Goal: Information Seeking & Learning: Learn about a topic

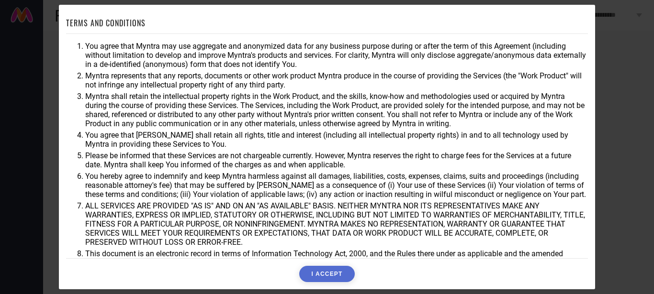
click at [324, 272] on button "I ACCEPT" at bounding box center [326, 274] width 55 height 16
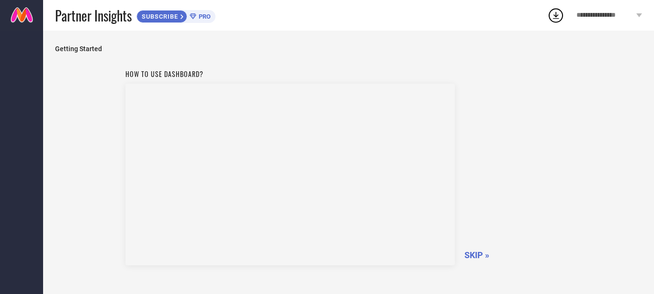
click at [583, 152] on div "How to use dashboard? SKIP »" at bounding box center [348, 198] width 587 height 267
click at [475, 257] on span "SKIP »" at bounding box center [476, 255] width 25 height 10
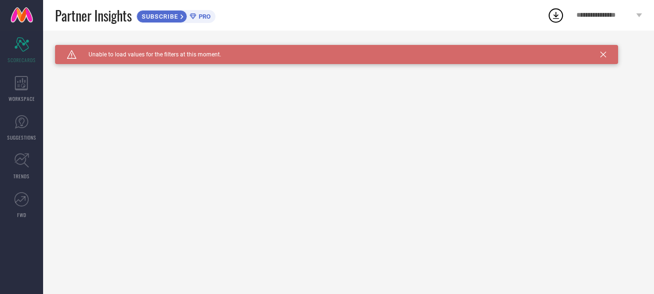
click at [554, 12] on icon at bounding box center [555, 15] width 17 height 17
click at [22, 93] on div "WORKSPACE" at bounding box center [21, 89] width 43 height 38
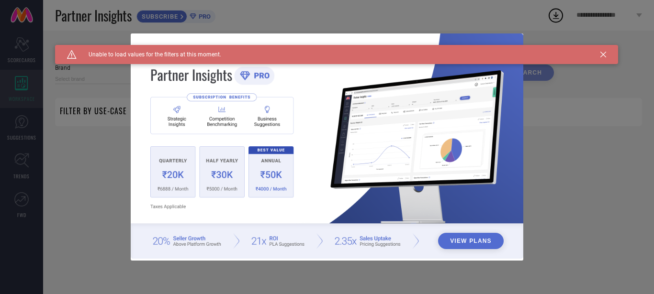
type input "1 STOP FASHION"
type input "All"
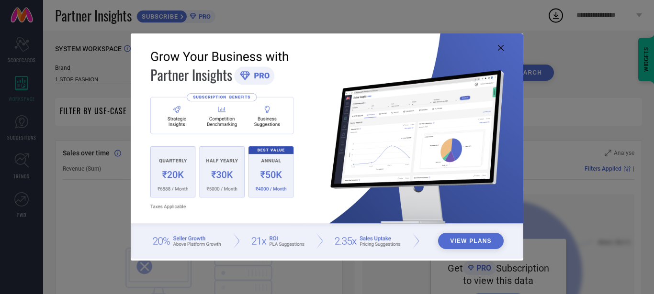
click at [500, 45] on img at bounding box center [327, 145] width 392 height 225
click at [503, 47] on icon at bounding box center [501, 48] width 6 height 6
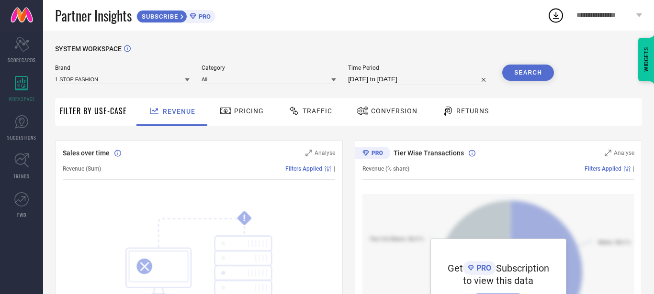
click at [246, 106] on div "Pricing" at bounding box center [241, 111] width 49 height 16
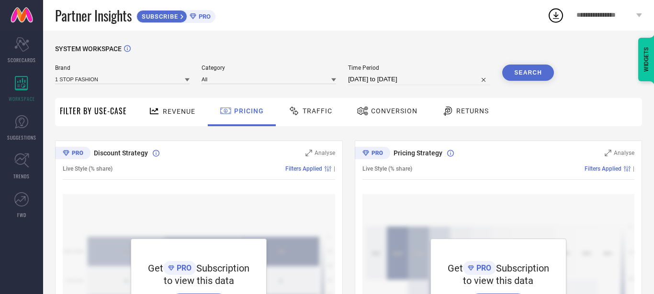
click at [322, 114] on span "Traffic" at bounding box center [317, 111] width 30 height 8
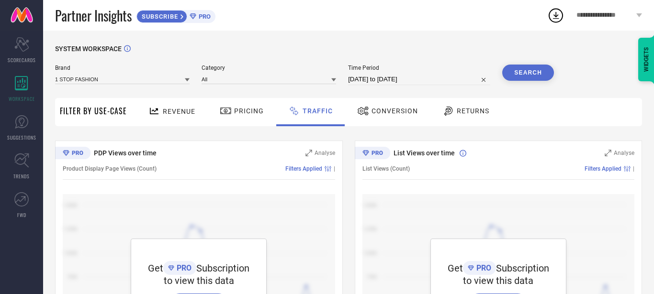
click at [385, 110] on span "Conversion" at bounding box center [394, 111] width 46 height 8
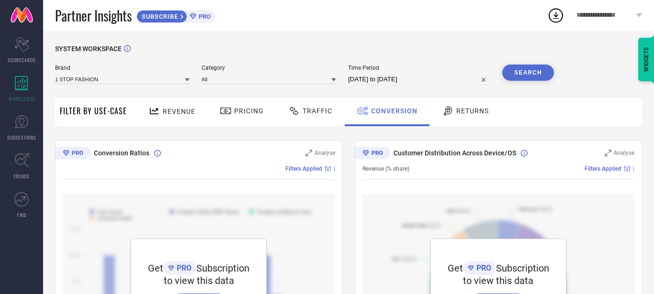
click at [457, 113] on span "Returns" at bounding box center [472, 111] width 33 height 8
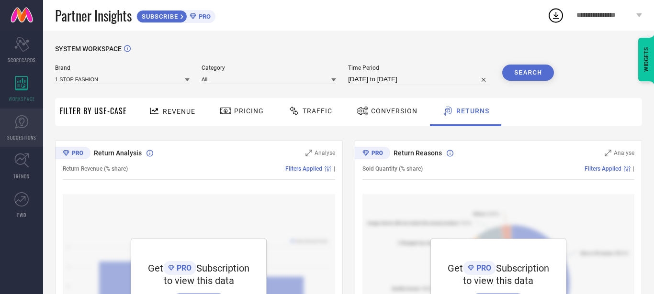
click at [22, 125] on icon at bounding box center [22, 122] width 6 height 9
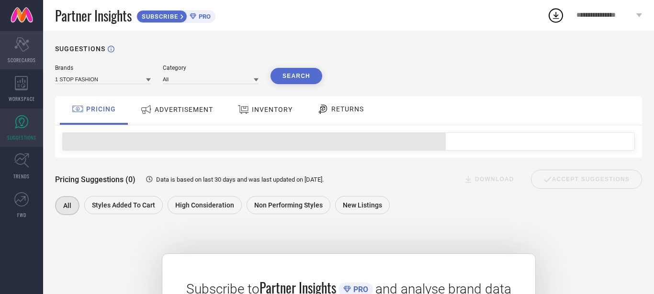
click at [23, 51] on icon "Scorecard" at bounding box center [21, 44] width 15 height 14
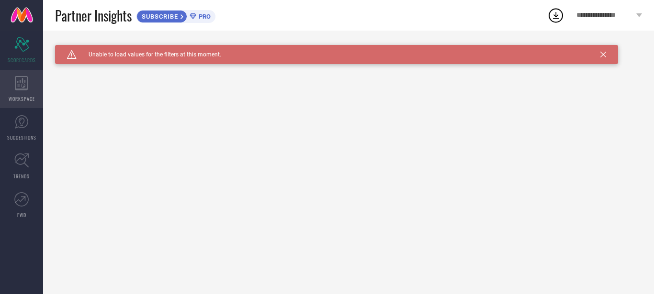
click at [19, 94] on div "WORKSPACE" at bounding box center [21, 89] width 43 height 38
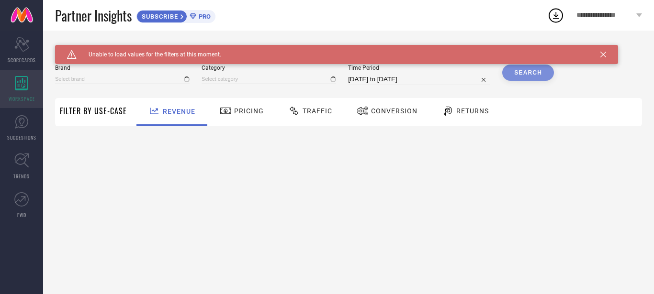
type input "1 STOP FASHION"
type input "All"
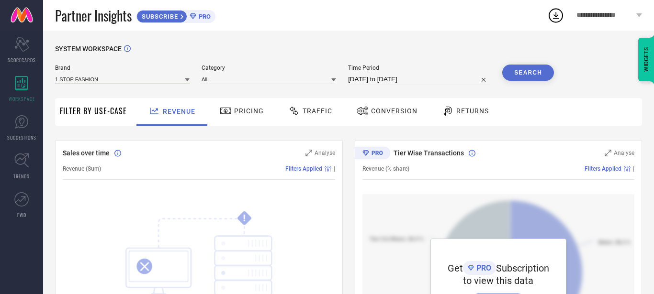
click at [128, 81] on input at bounding box center [122, 79] width 134 height 10
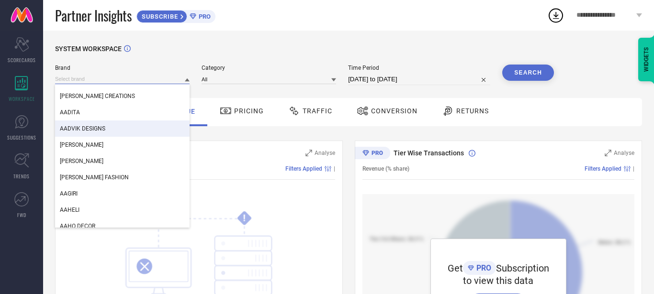
scroll to position [1418, 0]
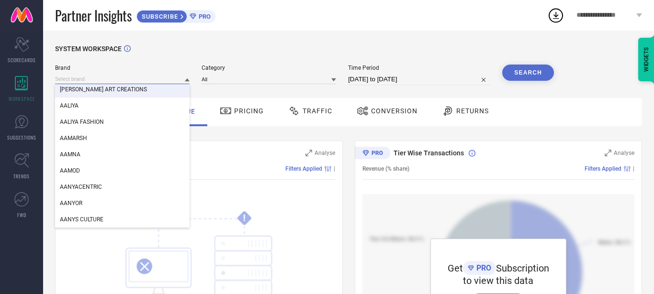
click at [111, 77] on input at bounding box center [122, 79] width 134 height 10
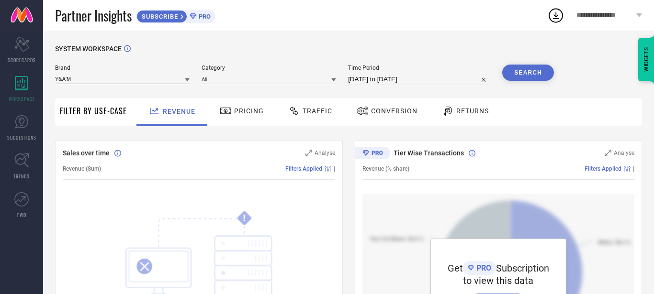
type input "Y&A'M"
click at [533, 75] on button "Search" at bounding box center [528, 73] width 52 height 16
drag, startPoint x: 396, startPoint y: 151, endPoint x: 467, endPoint y: 159, distance: 71.2
click at [464, 157] on span "Tier Wise Transactions" at bounding box center [428, 153] width 70 height 8
click at [235, 113] on span "Pricing" at bounding box center [249, 111] width 30 height 8
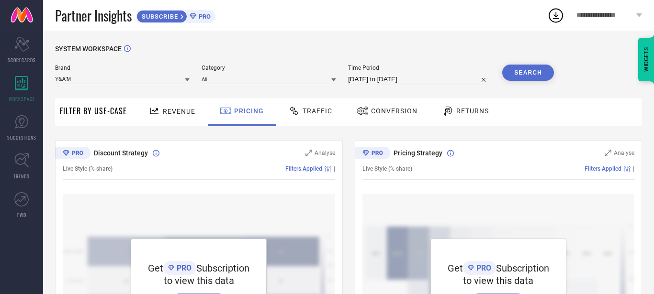
click at [327, 110] on span "Traffic" at bounding box center [317, 111] width 30 height 8
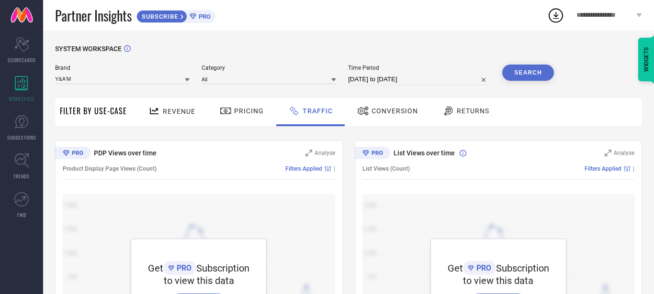
click at [378, 109] on span "Conversion" at bounding box center [394, 111] width 46 height 8
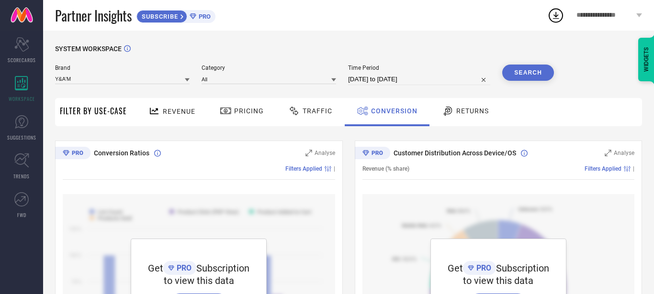
click at [240, 113] on span "Pricing" at bounding box center [249, 111] width 30 height 8
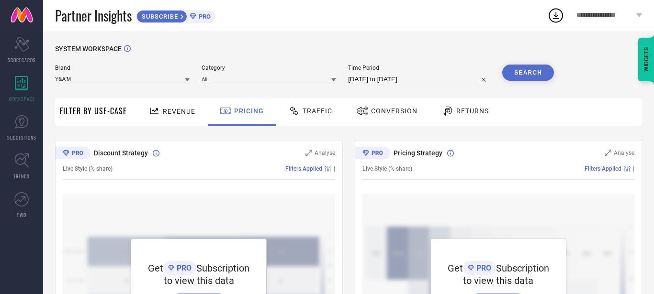
click at [176, 112] on span "Revenue" at bounding box center [179, 112] width 33 height 8
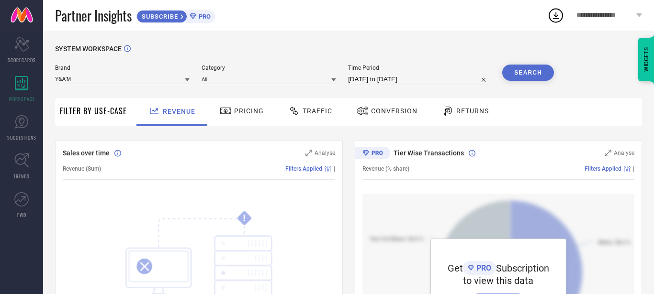
click at [451, 109] on div at bounding box center [449, 110] width 14 height 11
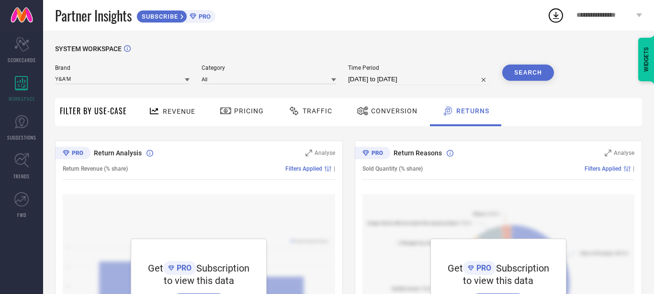
click at [167, 117] on div "Revenue" at bounding box center [172, 111] width 52 height 17
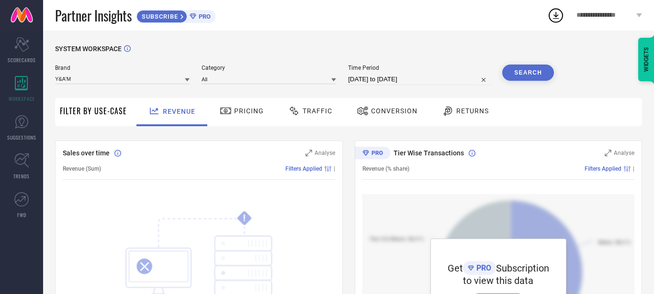
click at [250, 117] on div "Pricing" at bounding box center [241, 111] width 49 height 16
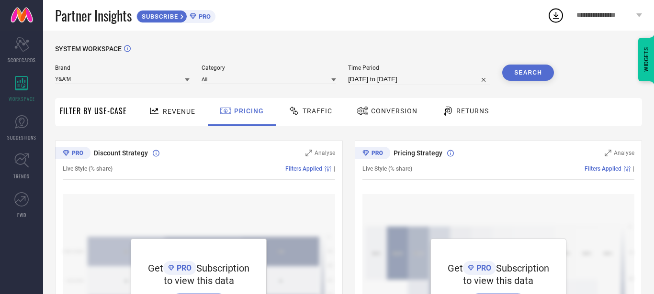
click at [313, 113] on span "Traffic" at bounding box center [317, 111] width 30 height 8
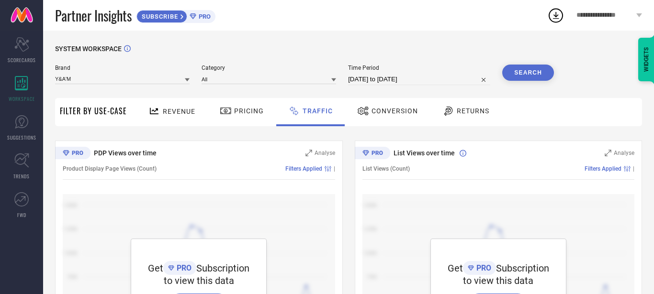
click at [374, 109] on span "Conversion" at bounding box center [394, 111] width 46 height 8
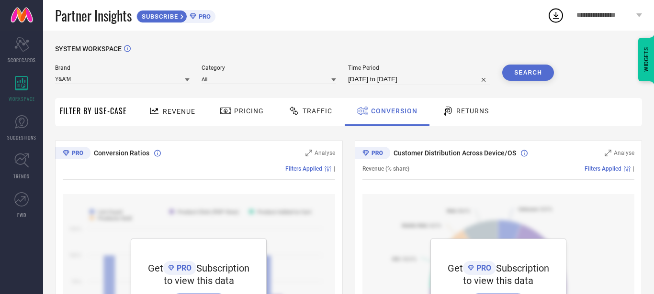
click at [470, 114] on span "Returns" at bounding box center [472, 111] width 33 height 8
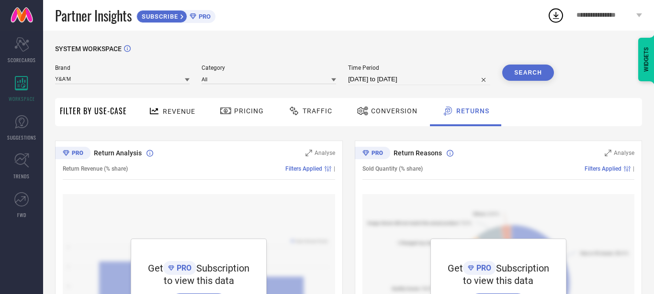
click at [163, 111] on span "Revenue" at bounding box center [179, 112] width 33 height 8
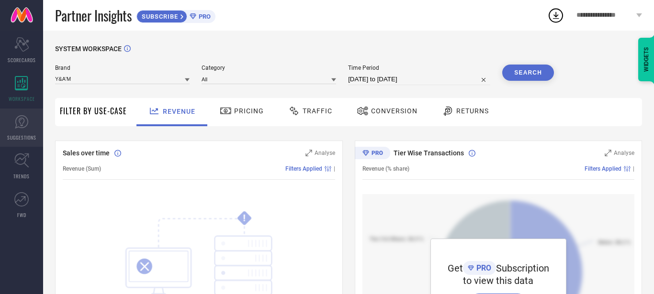
click at [21, 133] on link "SUGGESTIONS" at bounding box center [21, 128] width 43 height 38
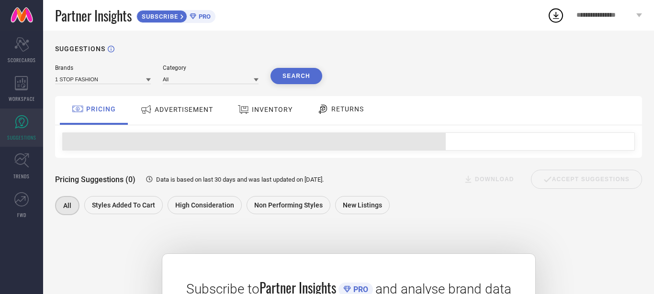
click at [193, 109] on span "ADVERTISEMENT" at bounding box center [184, 110] width 58 height 8
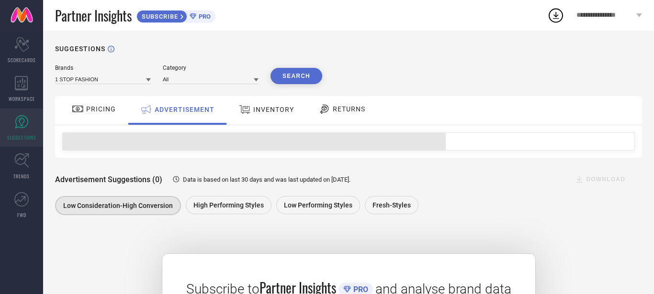
click at [297, 110] on div "INVENTORY" at bounding box center [266, 110] width 79 height 29
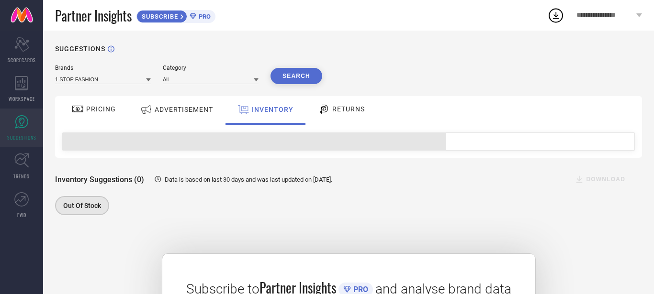
click at [330, 108] on div at bounding box center [325, 108] width 14 height 11
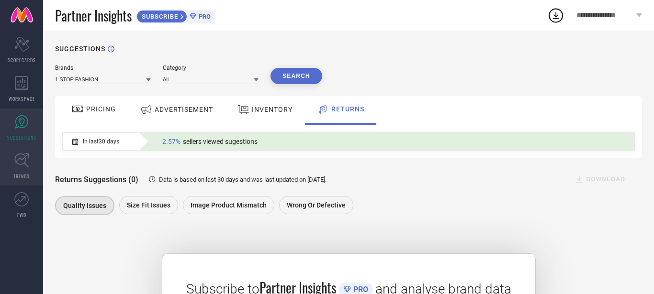
click at [15, 166] on icon at bounding box center [21, 160] width 15 height 15
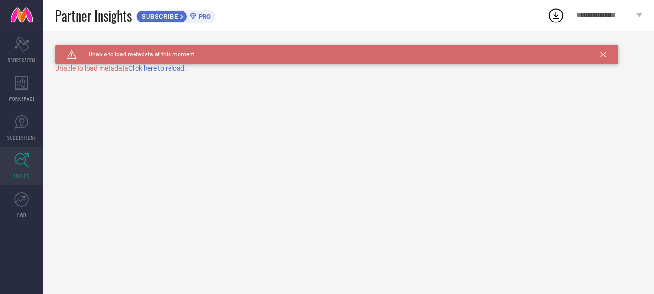
click at [155, 71] on span "Click here to reload." at bounding box center [157, 69] width 58 height 8
click at [22, 208] on link "FWD" at bounding box center [21, 205] width 43 height 38
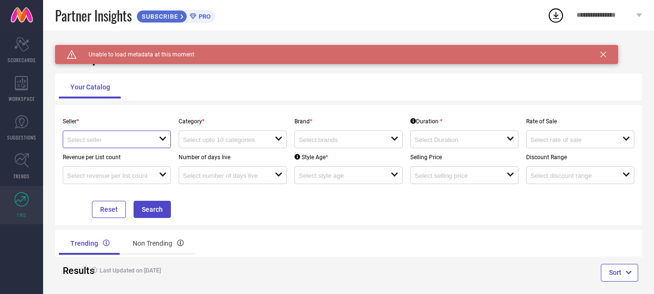
click at [131, 138] on input at bounding box center [108, 139] width 83 height 7
click at [129, 159] on li "Myntra ( MINT_1 )" at bounding box center [120, 157] width 115 height 17
type input "Myntra ( MINT_1 )"
click at [223, 145] on div "open" at bounding box center [232, 140] width 108 height 18
click at [292, 205] on div "Seller * Myntra ( MINT_1 ) Category * close Brand * open Duration * open Rate o…" at bounding box center [348, 165] width 579 height 106
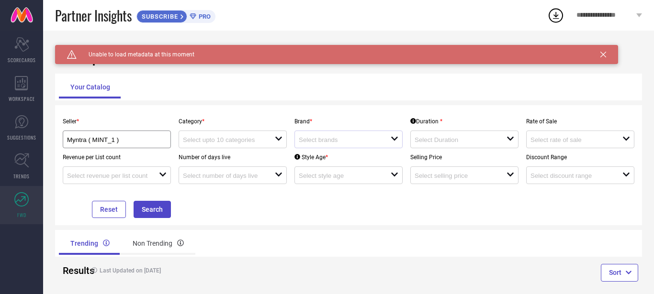
click at [346, 144] on div at bounding box center [345, 139] width 92 height 9
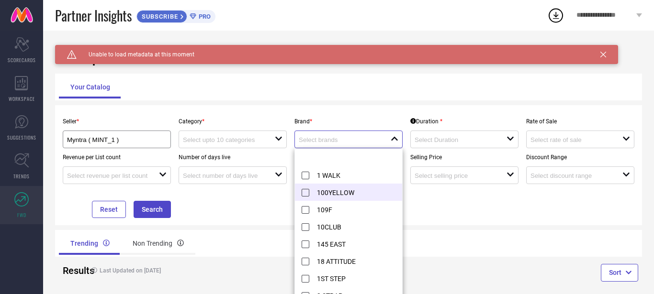
scroll to position [293, 0]
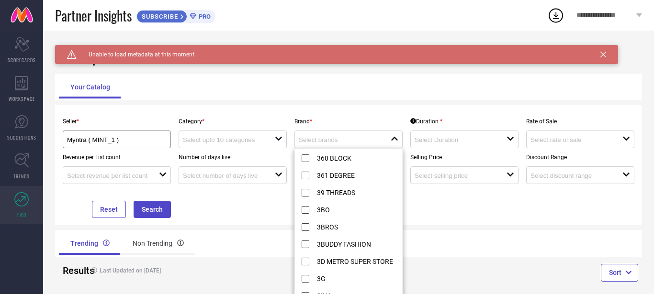
click at [534, 218] on div "Seller * Myntra ( MINT_1 ) Category * open Brand * close Duration * open Rate o…" at bounding box center [348, 165] width 579 height 106
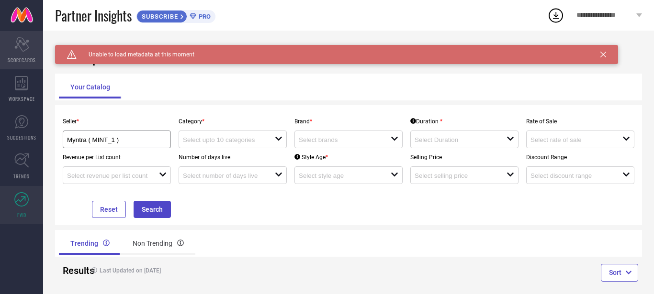
click at [27, 41] on icon at bounding box center [21, 44] width 14 height 14
